Goal: Answer question/provide support

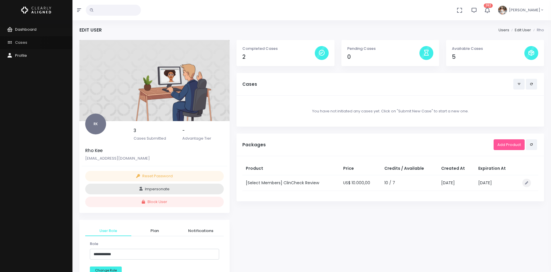
click at [25, 40] on span "Cases" at bounding box center [21, 43] width 12 height 6
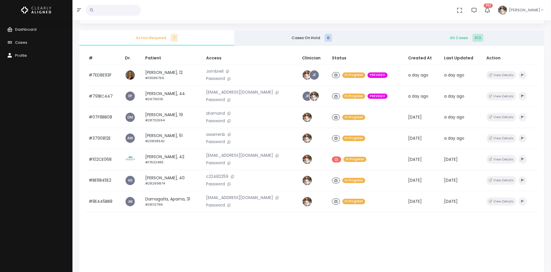
scroll to position [36, 0]
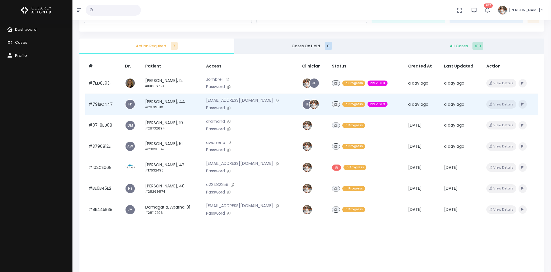
click at [97, 103] on td "#791BC447" at bounding box center [103, 104] width 36 height 21
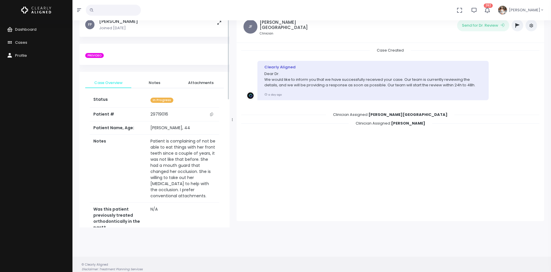
scroll to position [36, 0]
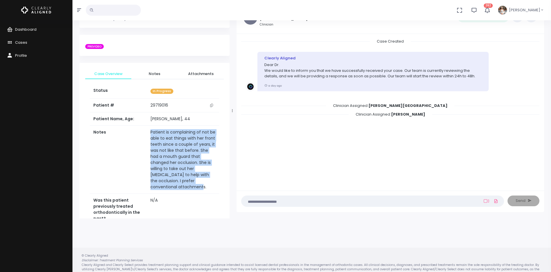
drag, startPoint x: 213, startPoint y: 178, endPoint x: 139, endPoint y: 132, distance: 86.9
click at [147, 132] on td "Patient is complaining of not be able to eat things with her front teeth since …" at bounding box center [183, 160] width 72 height 68
copy td "Patient is complaining of not be able to eat things with her front teeth since …"
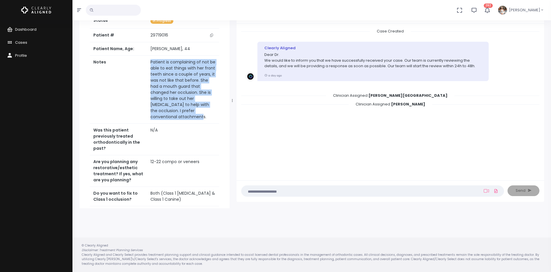
scroll to position [0, 0]
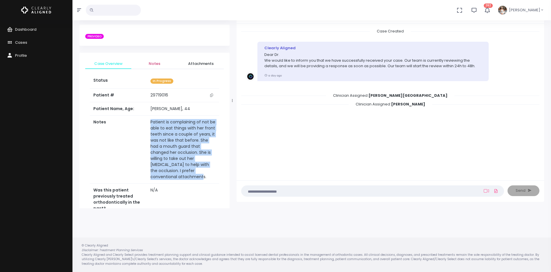
click at [155, 64] on span "Notes" at bounding box center [154, 64] width 37 height 6
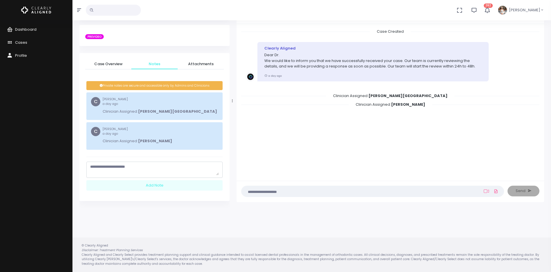
scroll to position [46, 0]
click at [151, 166] on textarea "scrollable content" at bounding box center [154, 169] width 129 height 11
paste textarea "**********"
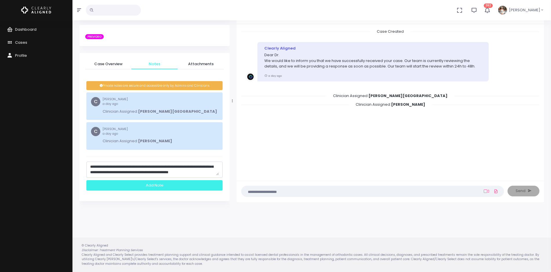
type textarea "**********"
click at [136, 187] on div "Add Note" at bounding box center [154, 185] width 136 height 11
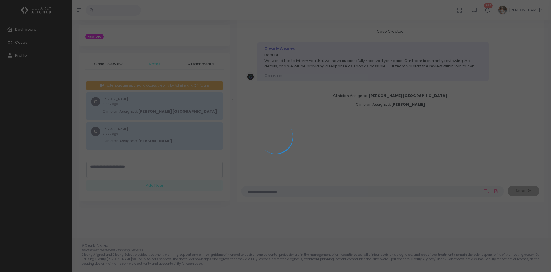
scroll to position [0, 0]
